Goal: Transaction & Acquisition: Download file/media

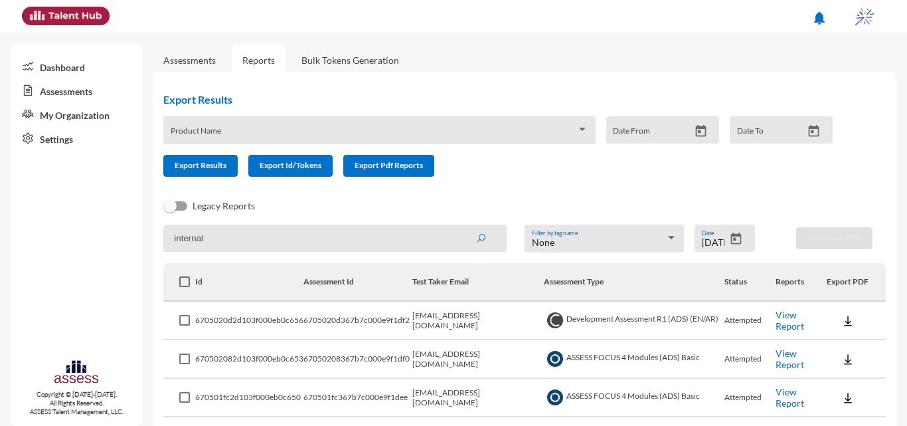
scroll to position [15, 0]
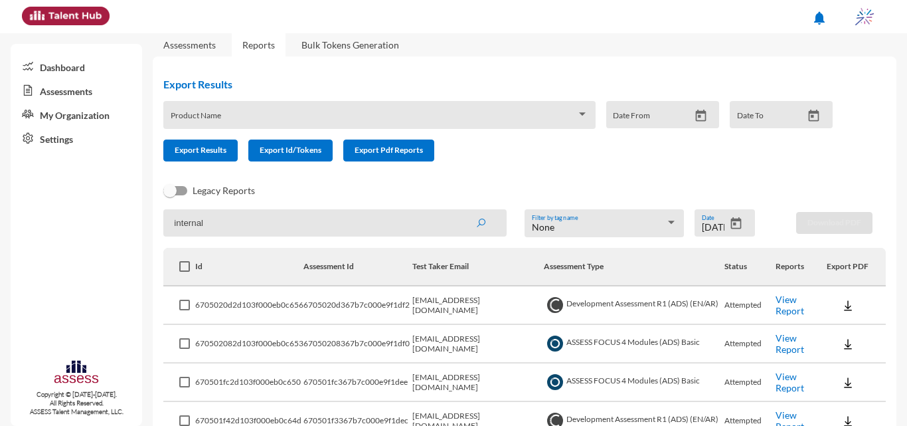
click at [736, 222] on icon "Open calendar" at bounding box center [736, 223] width 11 height 12
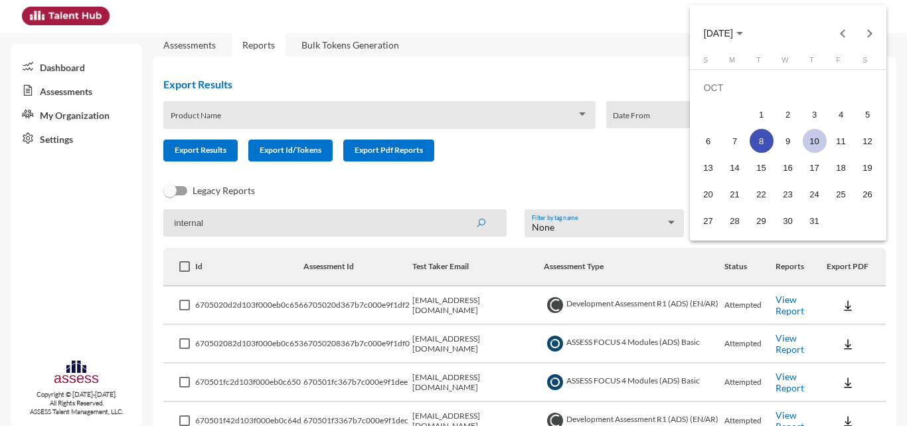
click at [812, 148] on div "10" at bounding box center [815, 141] width 24 height 24
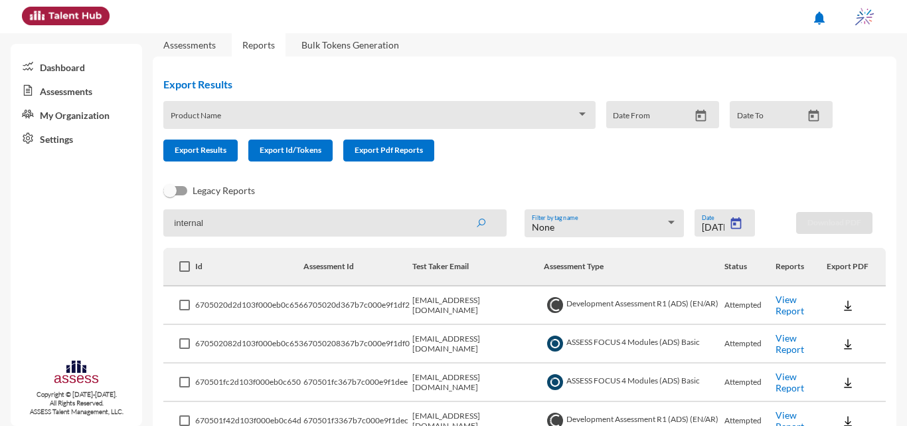
type input "[DATE]"
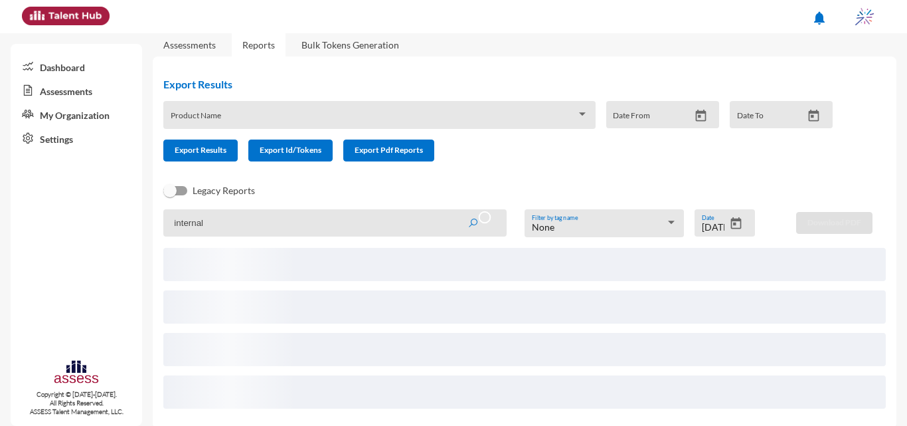
scroll to position [0, 0]
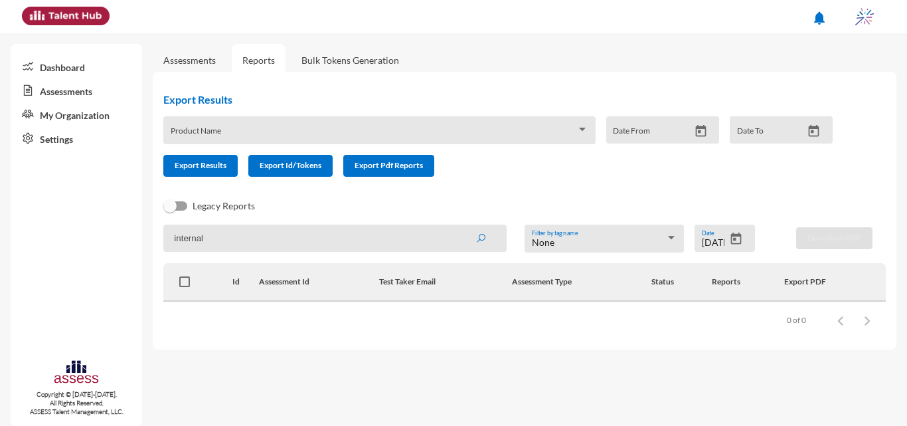
click at [420, 238] on input "internal" at bounding box center [334, 237] width 343 height 27
type input "shady"
click at [460, 226] on button "submit" at bounding box center [481, 238] width 43 height 24
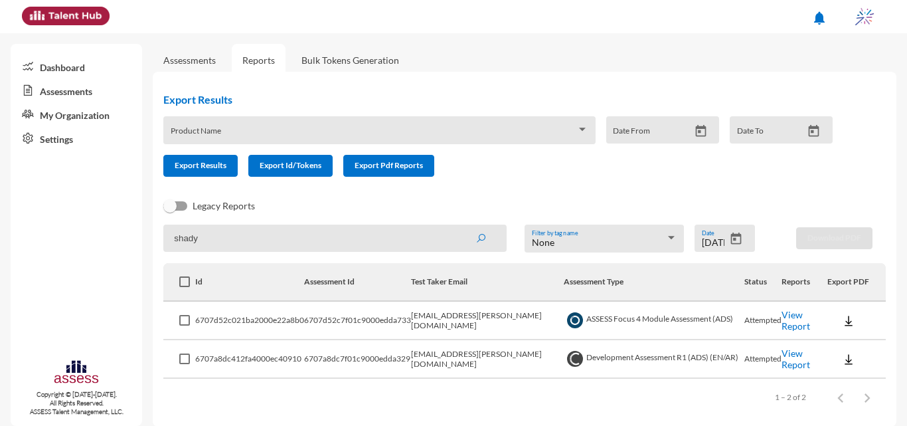
click at [842, 358] on img at bounding box center [848, 359] width 13 height 13
click at [843, 304] on button "Personality / EN" at bounding box center [863, 308] width 90 height 25
click at [832, 353] on button at bounding box center [849, 359] width 43 height 24
click at [863, 302] on button "Personality / EN" at bounding box center [863, 308] width 90 height 25
click at [842, 359] on img at bounding box center [848, 359] width 13 height 13
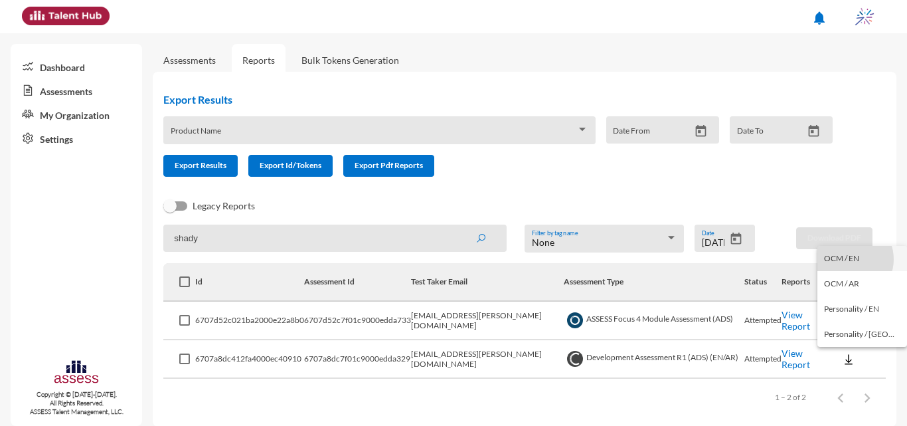
click at [848, 259] on button "OCM / EN" at bounding box center [863, 258] width 90 height 25
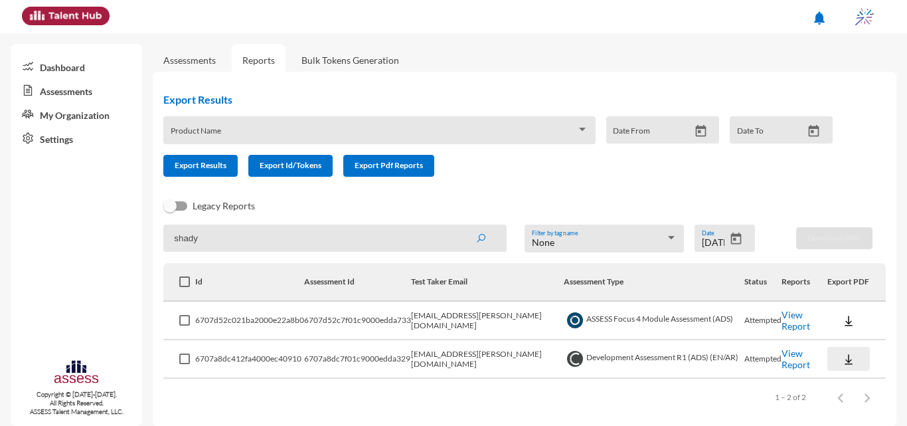
click at [842, 359] on img at bounding box center [848, 359] width 13 height 13
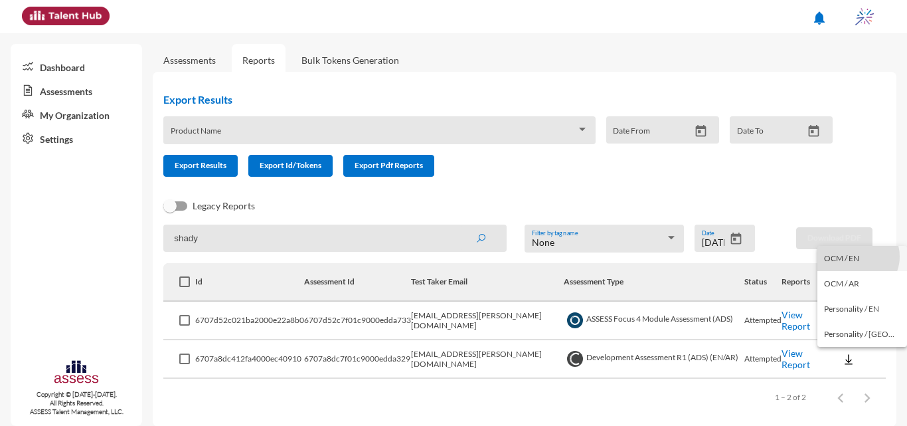
click at [857, 256] on button "OCM / EN" at bounding box center [863, 258] width 90 height 25
